Goal: Find specific page/section

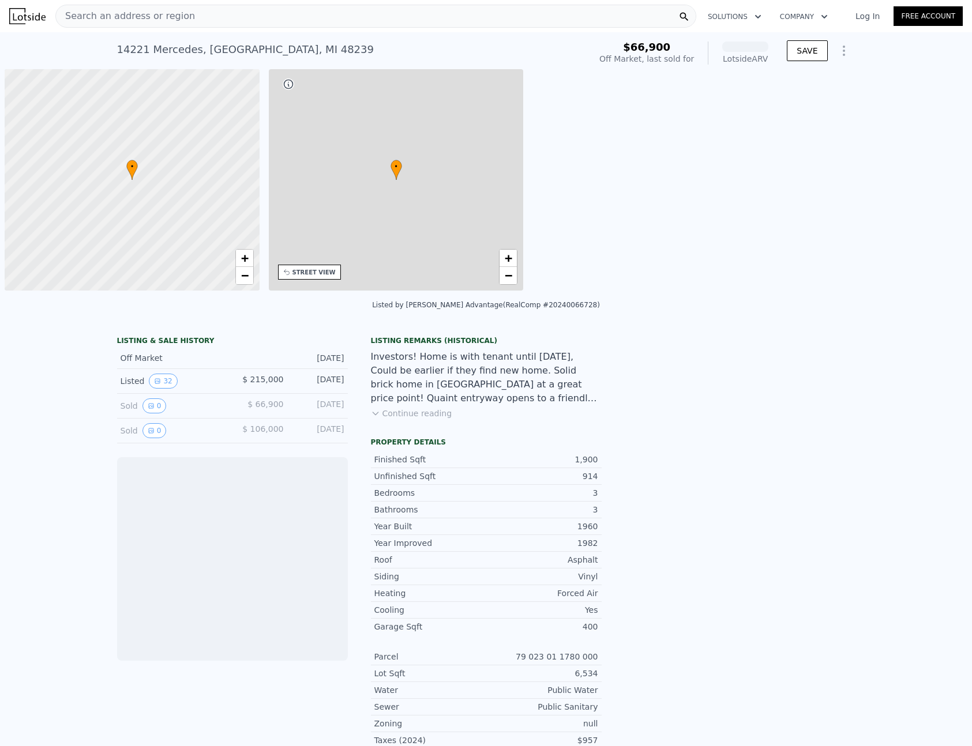
scroll to position [0, 5]
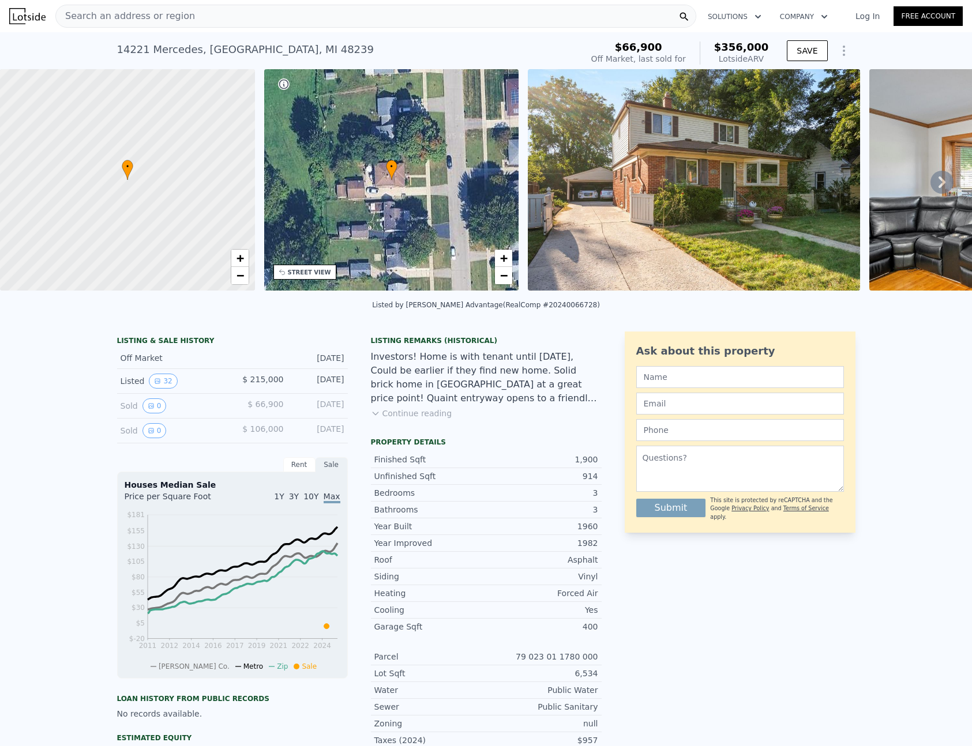
click at [948, 183] on icon at bounding box center [941, 182] width 23 height 23
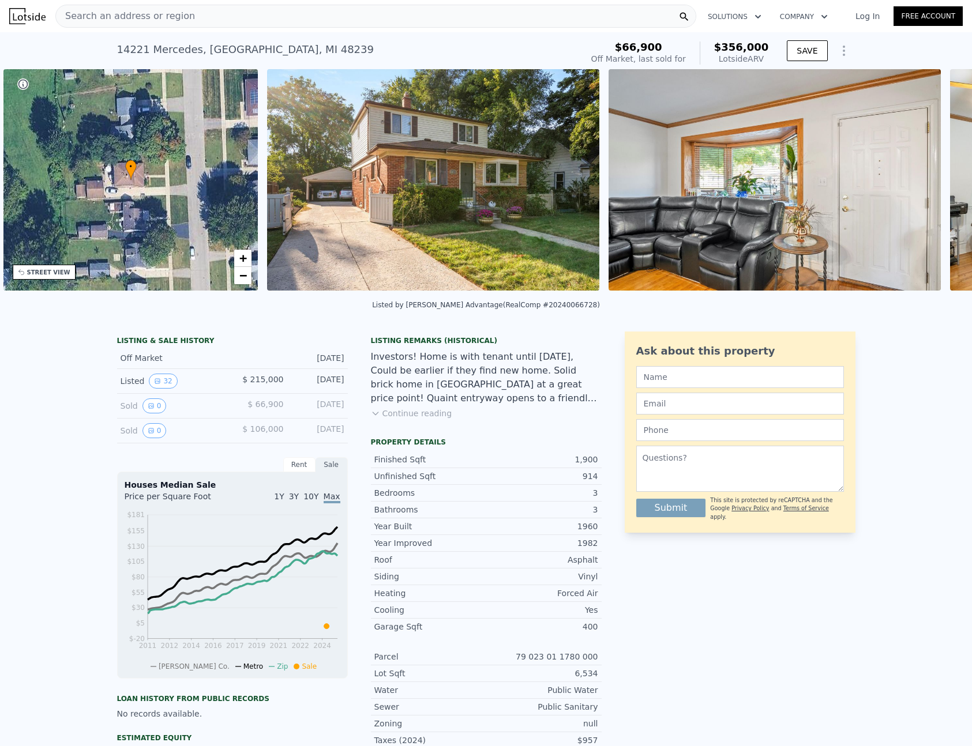
scroll to position [0, 269]
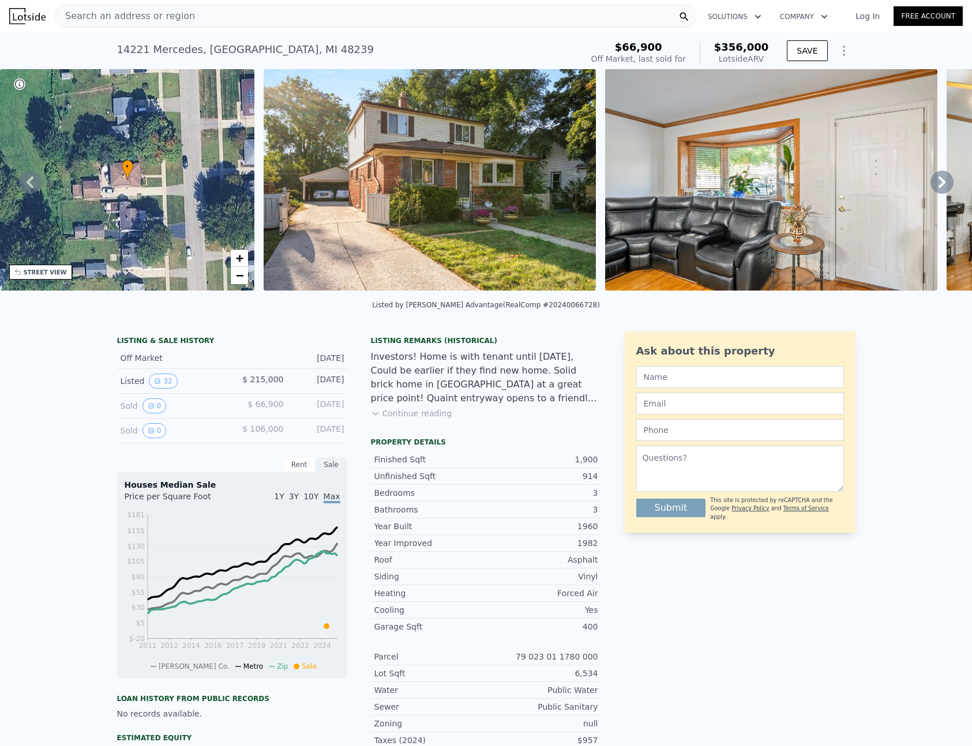
click at [944, 184] on icon at bounding box center [941, 182] width 23 height 23
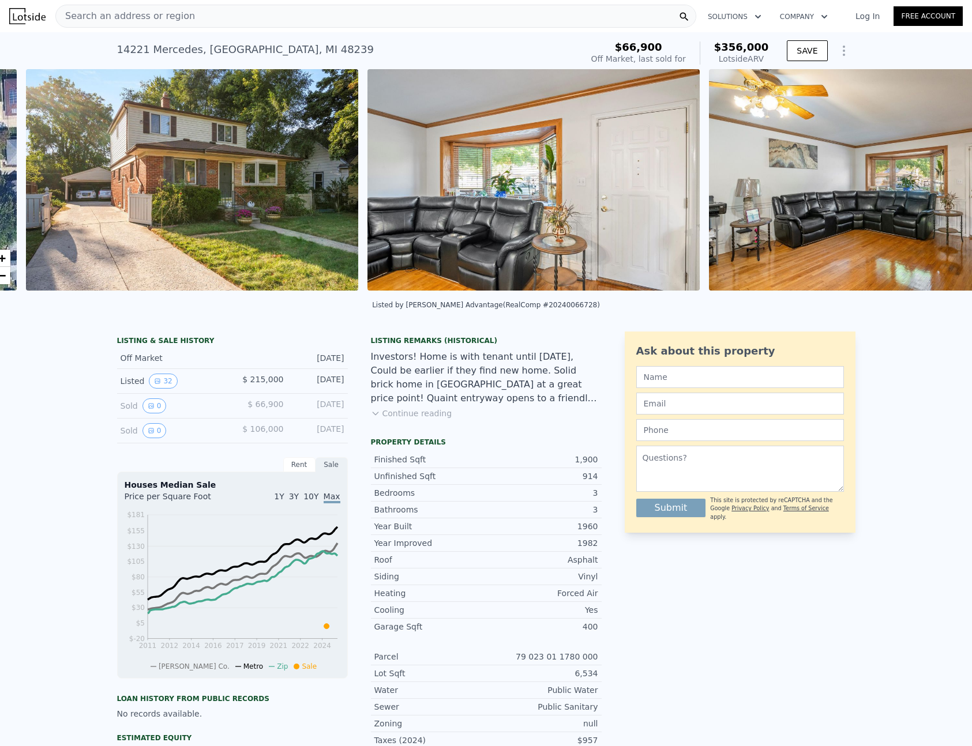
scroll to position [0, 528]
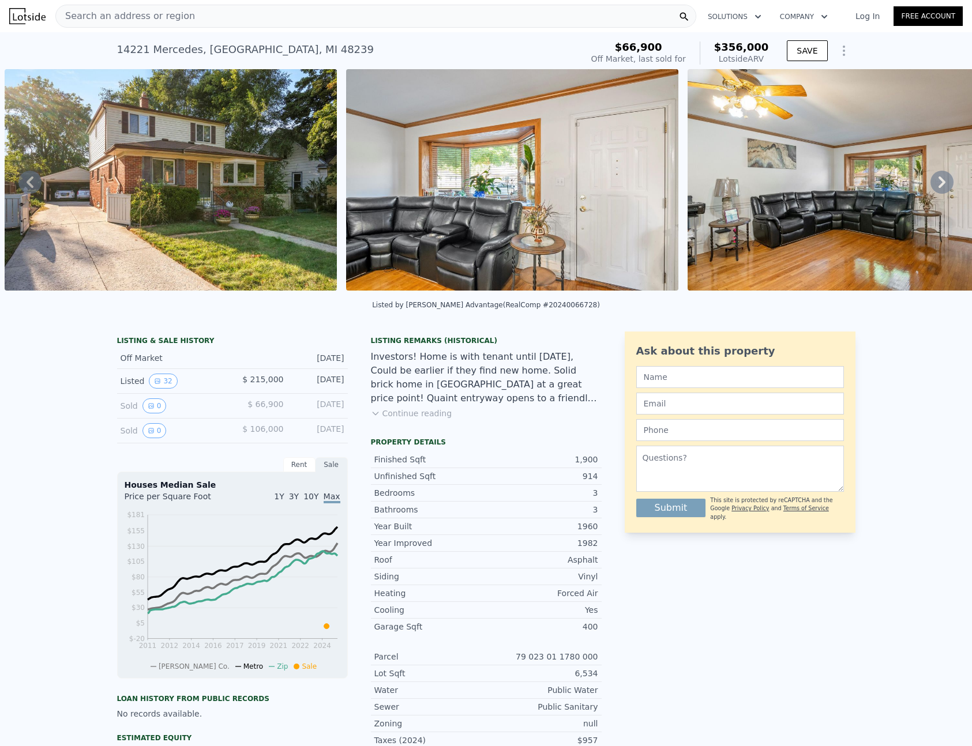
click at [943, 184] on icon at bounding box center [941, 182] width 23 height 23
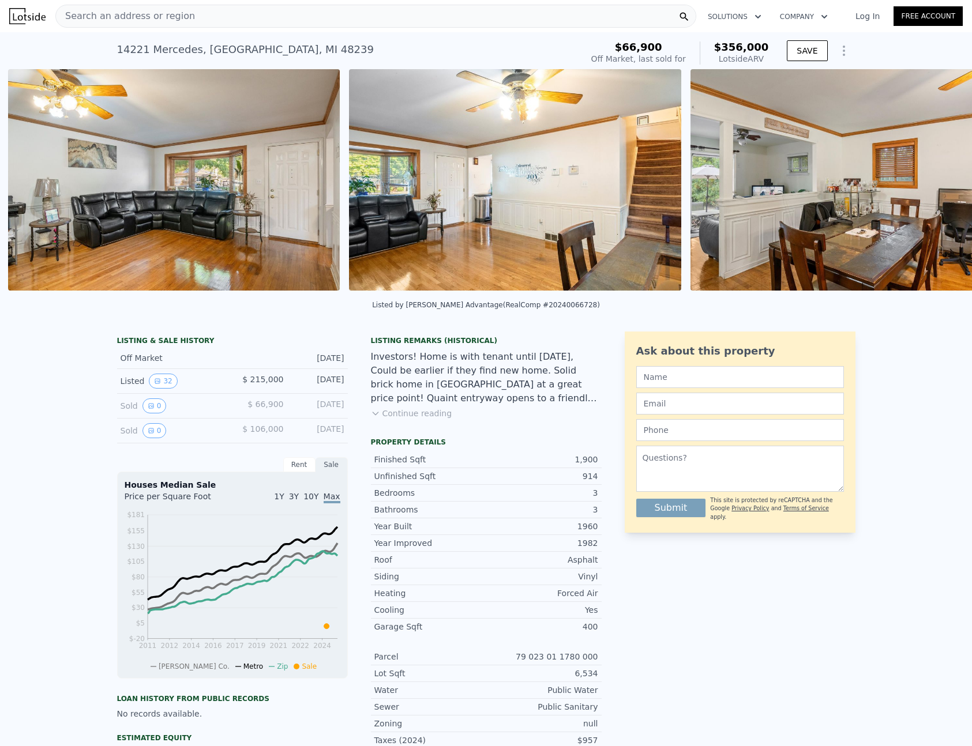
scroll to position [0, 1211]
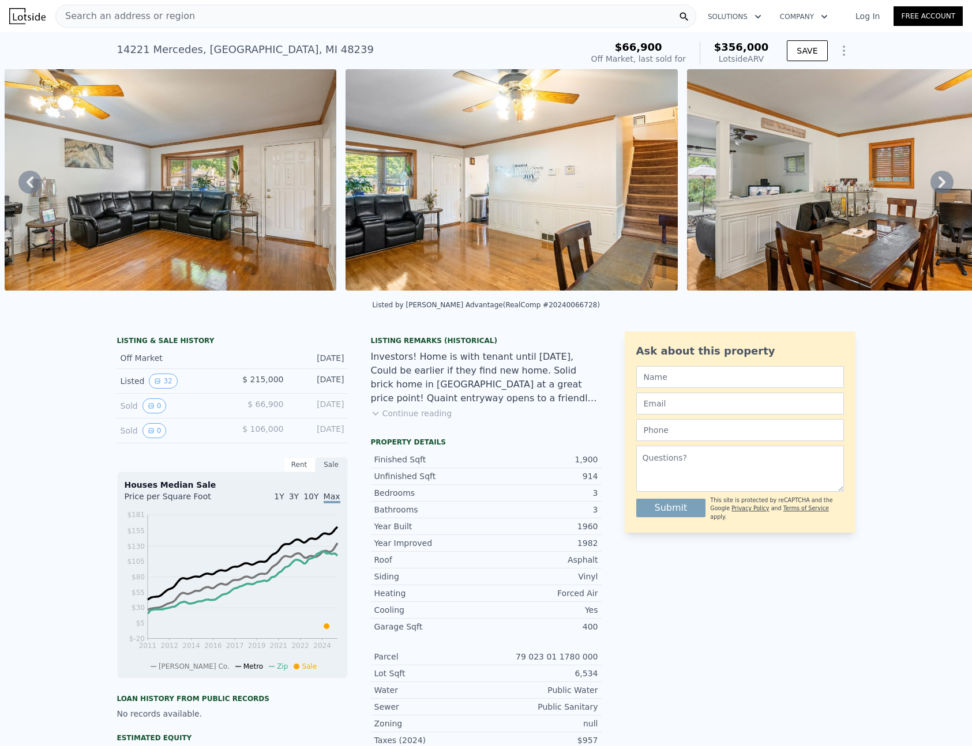
click at [941, 185] on icon at bounding box center [941, 182] width 7 height 12
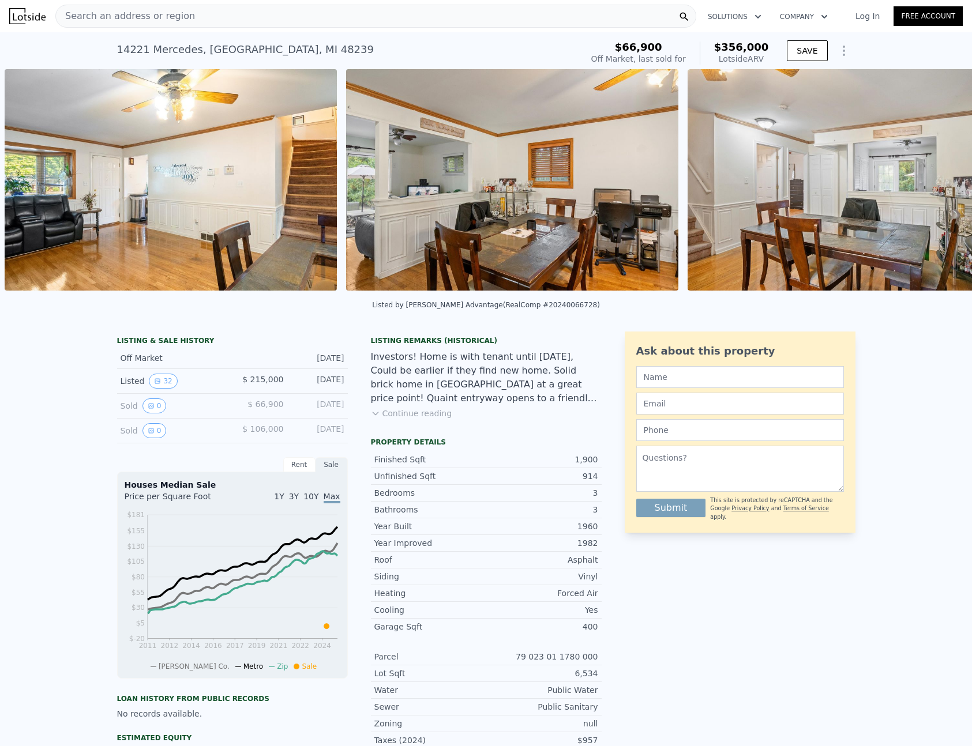
click at [941, 186] on div "• + − • + − STREET VIEW Loading... SATELLITE VIEW" at bounding box center [486, 182] width 972 height 226
click at [941, 186] on icon at bounding box center [941, 182] width 7 height 12
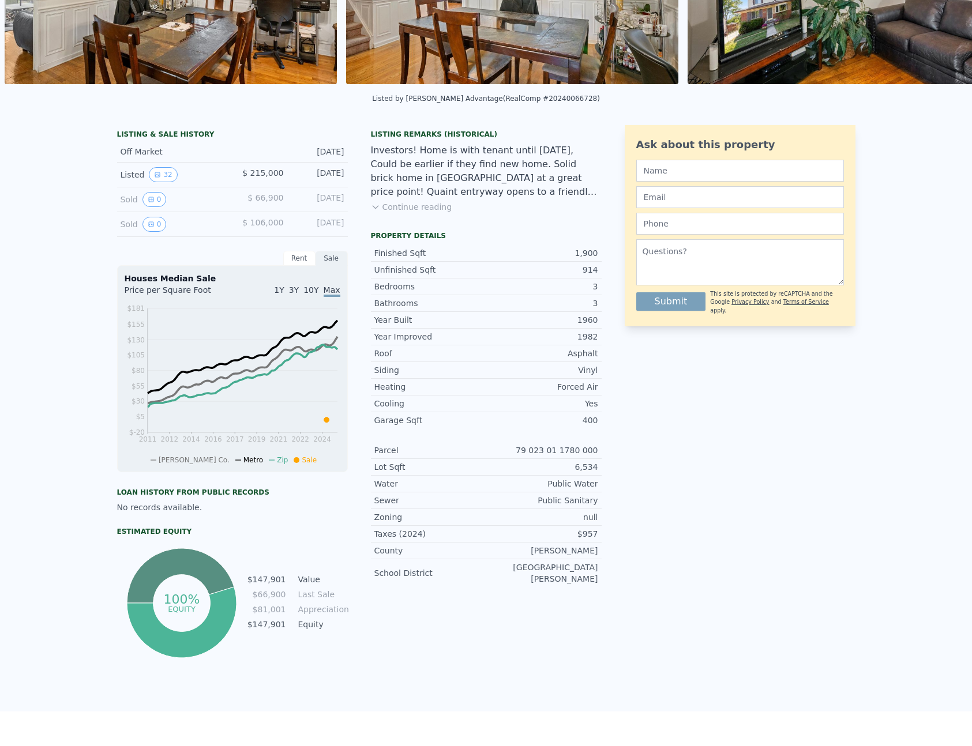
scroll to position [0, 0]
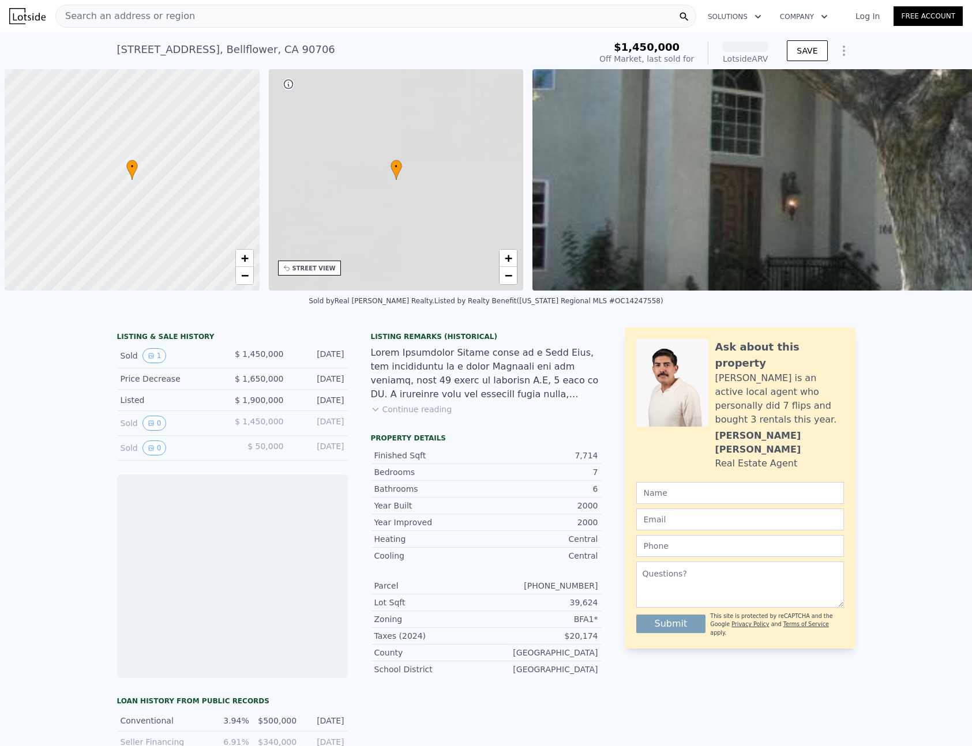
scroll to position [0, 5]
